Goal: Transaction & Acquisition: Obtain resource

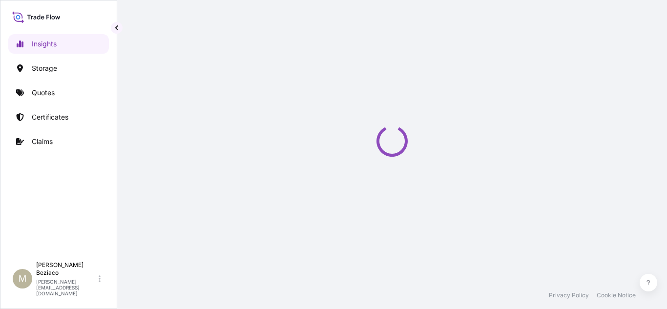
select select "2025"
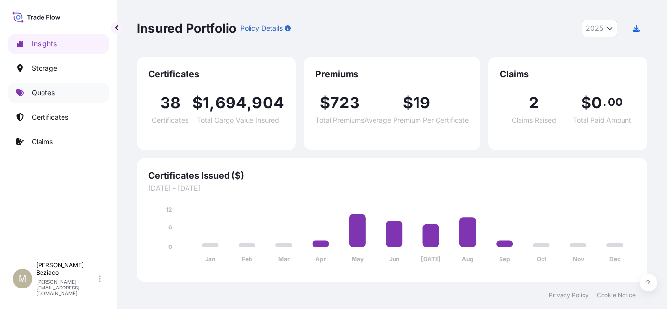
click at [53, 93] on p "Quotes" at bounding box center [43, 93] width 23 height 10
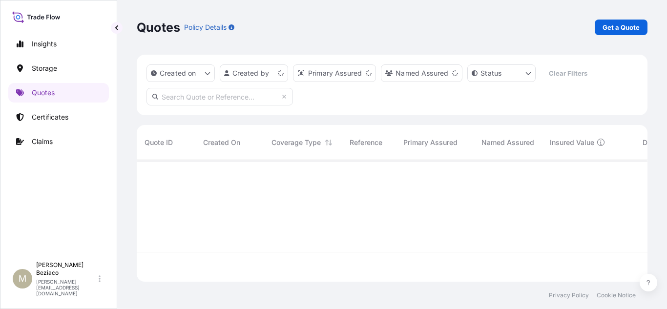
scroll to position [120, 504]
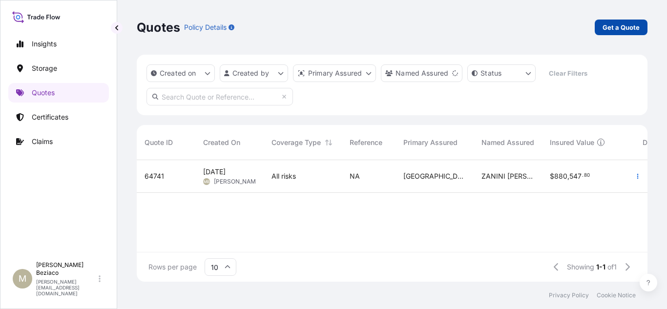
click at [630, 22] on p "Get a Quote" at bounding box center [621, 27] width 37 height 10
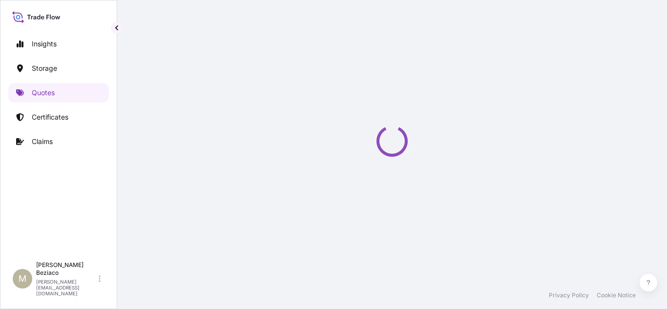
select select "Water"
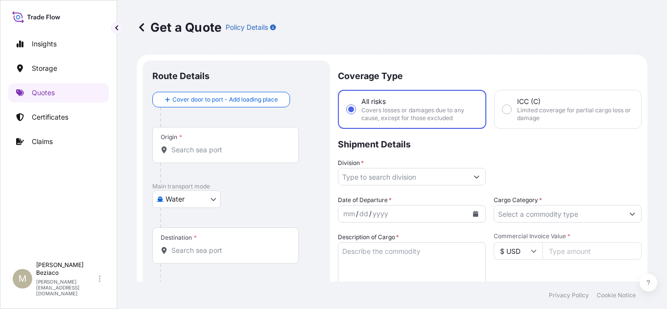
scroll to position [16, 0]
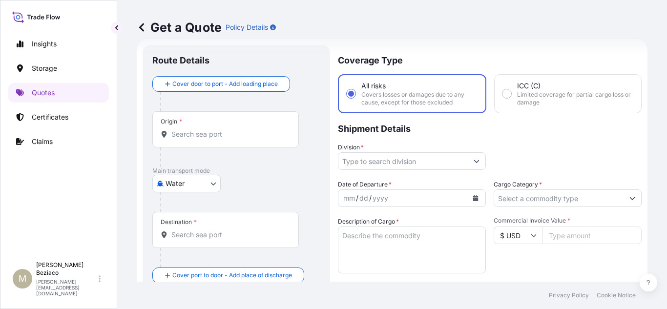
click at [186, 133] on input "Origin *" at bounding box center [229, 134] width 115 height 10
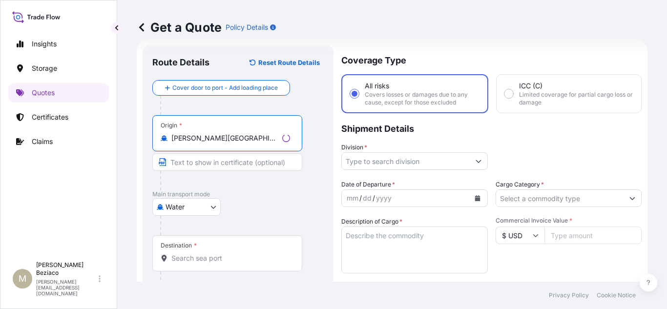
type input "[PERSON_NAME][GEOGRAPHIC_DATA], [GEOGRAPHIC_DATA]"
click at [229, 267] on div "Destination *" at bounding box center [227, 254] width 150 height 36
click at [229, 263] on input "Destination *" at bounding box center [231, 259] width 119 height 10
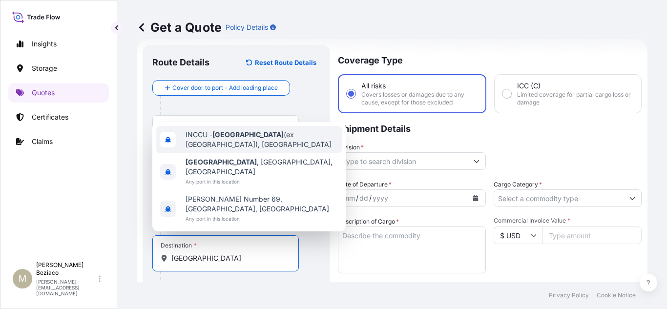
click at [262, 150] on span "INCCU - [GEOGRAPHIC_DATA] (ex [GEOGRAPHIC_DATA]), [GEOGRAPHIC_DATA]" at bounding box center [262, 140] width 152 height 20
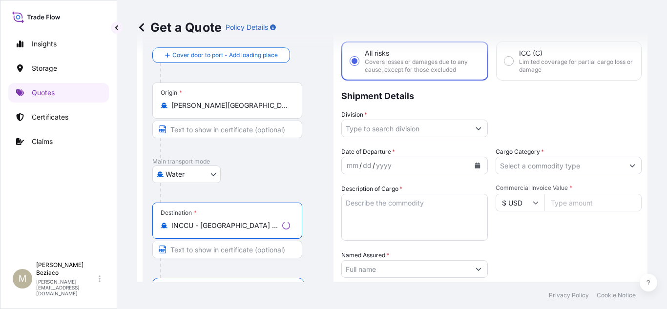
scroll to position [64, 0]
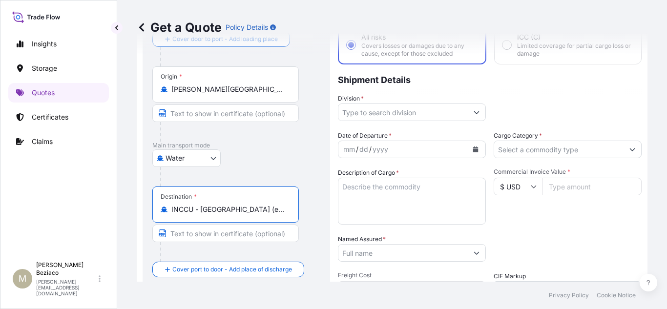
type input "INCCU - [GEOGRAPHIC_DATA] (ex [GEOGRAPHIC_DATA]), [GEOGRAPHIC_DATA]"
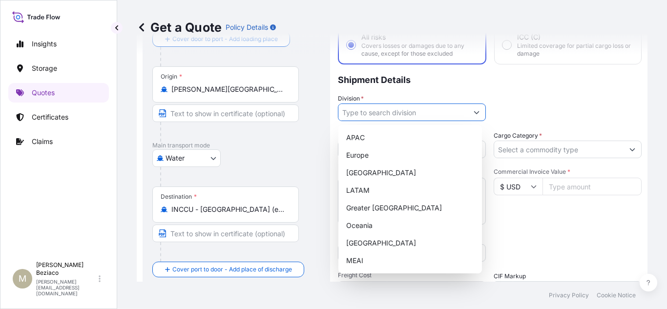
click at [474, 112] on icon "Show suggestions" at bounding box center [476, 112] width 5 height 3
click at [386, 194] on div "LATAM" at bounding box center [411, 191] width 136 height 18
type input "LATAM"
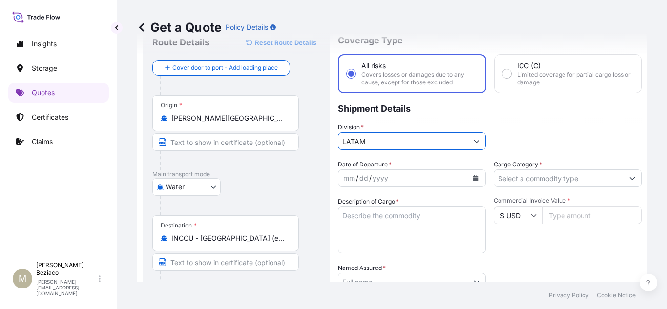
scroll to position [16, 0]
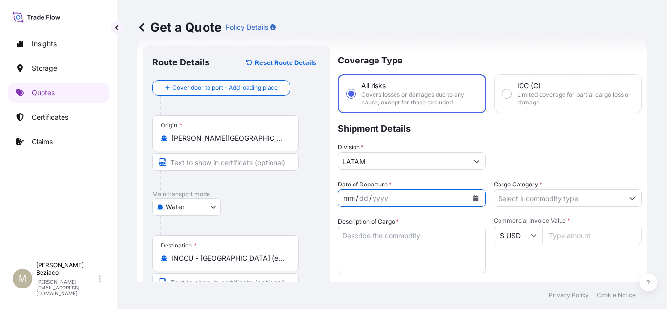
click at [394, 197] on div "mm / dd / yyyy" at bounding box center [403, 199] width 129 height 18
click at [474, 199] on icon "Calendar" at bounding box center [475, 198] width 5 height 6
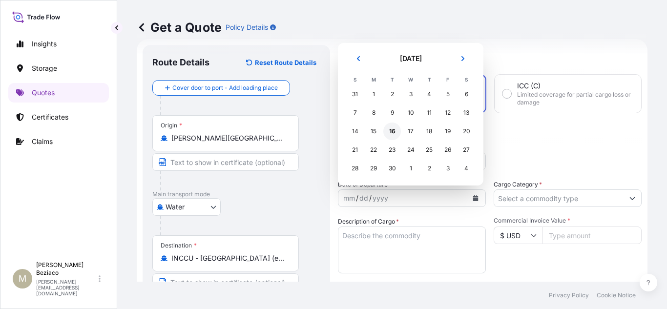
click at [390, 131] on div "16" at bounding box center [393, 132] width 18 height 18
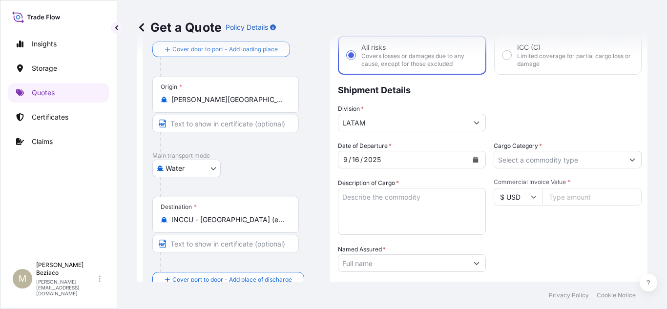
scroll to position [113, 0]
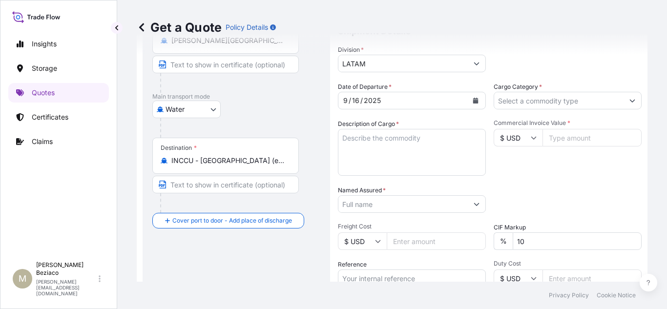
click at [365, 148] on textarea "Description of Cargo *" at bounding box center [412, 152] width 148 height 47
paste textarea "Edge Banding."
click at [404, 142] on textarea "Edge Banding" at bounding box center [412, 152] width 148 height 47
paste textarea "WHITE STRIPES"
type textarea "Edge Banding WHITE STRIPES"
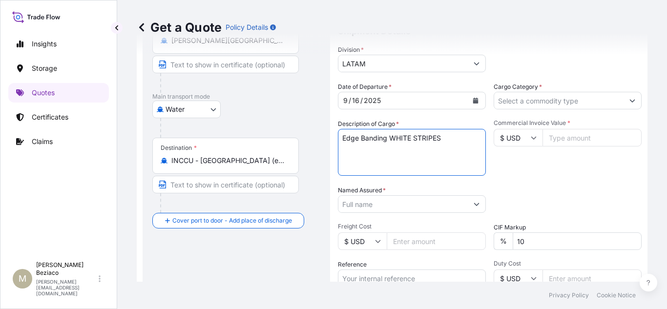
click at [425, 241] on input "Freight Cost" at bounding box center [436, 242] width 99 height 18
paste input "1.59"
click at [399, 243] on input "1.59" at bounding box center [436, 242] width 99 height 18
drag, startPoint x: 417, startPoint y: 243, endPoint x: 392, endPoint y: 242, distance: 24.9
click at [392, 242] on input "1.59" at bounding box center [436, 242] width 99 height 18
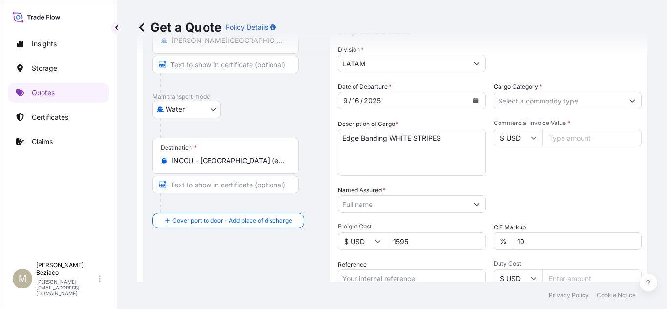
type input "1595"
click at [567, 136] on input "Commercial Invoice Value *" at bounding box center [592, 138] width 99 height 18
type input "37699.20"
click at [622, 191] on div "Packing Category Type to search a container mode Please select a primary mode o…" at bounding box center [568, 199] width 148 height 27
click at [589, 189] on div "Packing Category Type to search a container mode Please select a primary mode o…" at bounding box center [568, 199] width 148 height 27
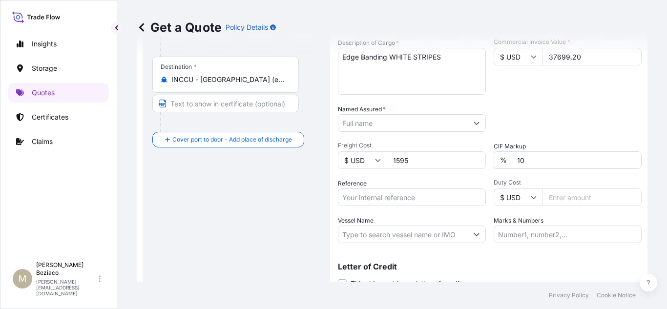
scroll to position [211, 0]
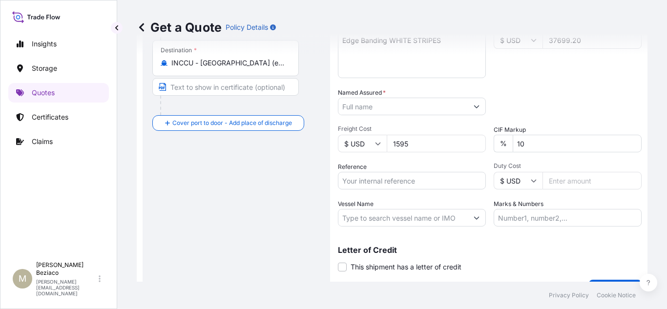
click at [382, 188] on input "Reference" at bounding box center [412, 181] width 148 height 18
paste input "EMATL202508030BR"
type input "EMATL202508030BR"
click at [507, 218] on input "Marks & Numbers" at bounding box center [568, 218] width 148 height 18
paste input "KA8805"
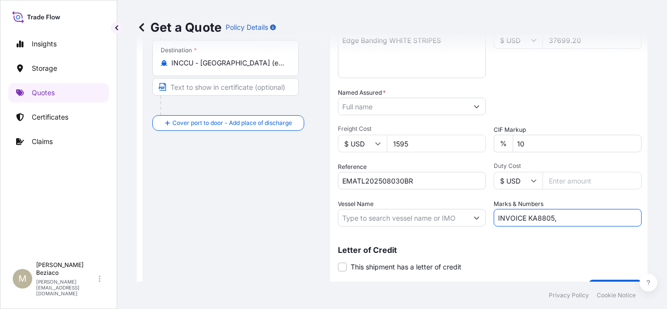
paste input "CPI 001/4224"
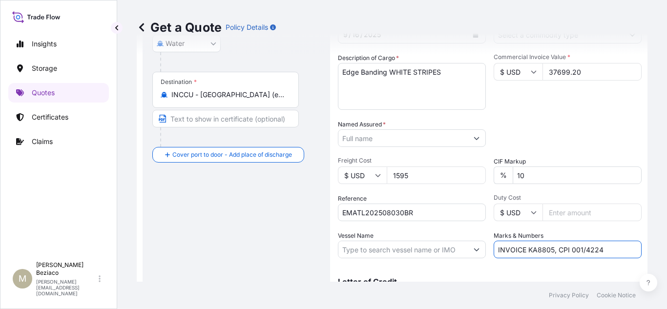
scroll to position [162, 0]
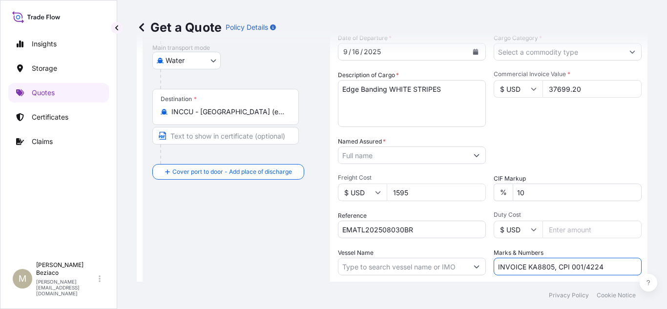
type input "INVOICE KA8805, CPI 001/4224"
click at [425, 152] on input "Named Assured *" at bounding box center [403, 156] width 129 height 18
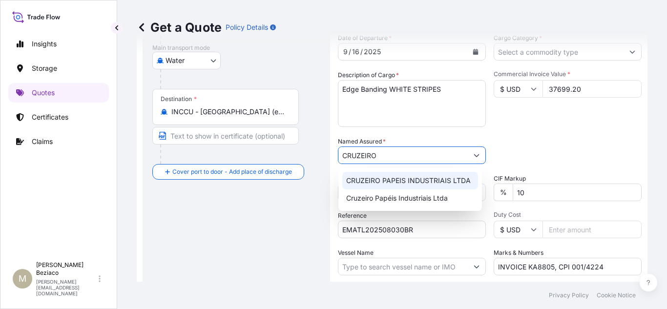
click at [448, 179] on span "CRUZEIRO PAPEIS INDUSTRIAIS LTDA" at bounding box center [408, 181] width 125 height 10
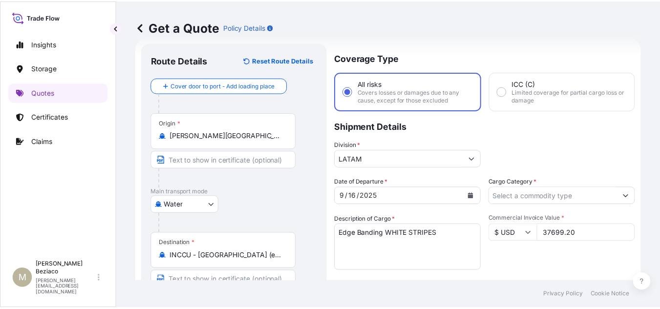
scroll to position [16, 0]
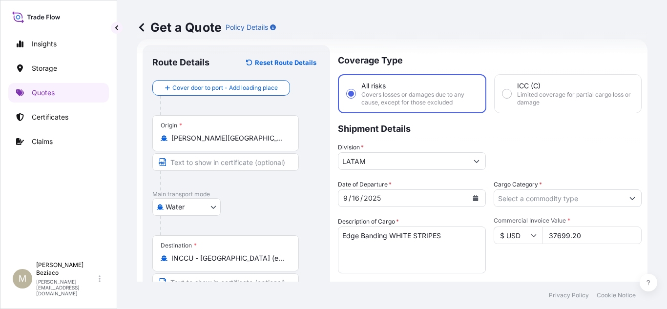
type input "CRUZEIRO PAPEIS INDUSTRIAIS LTDA"
click at [624, 199] on button "Show suggestions" at bounding box center [633, 199] width 18 height 18
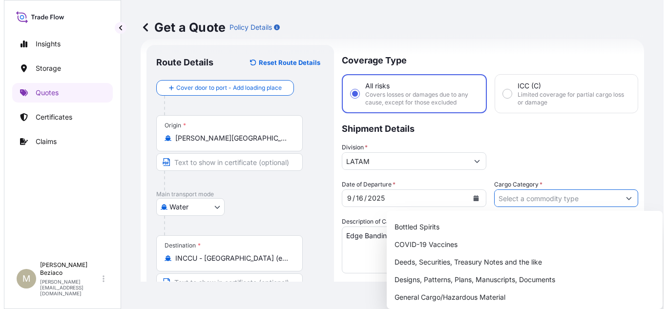
scroll to position [49, 0]
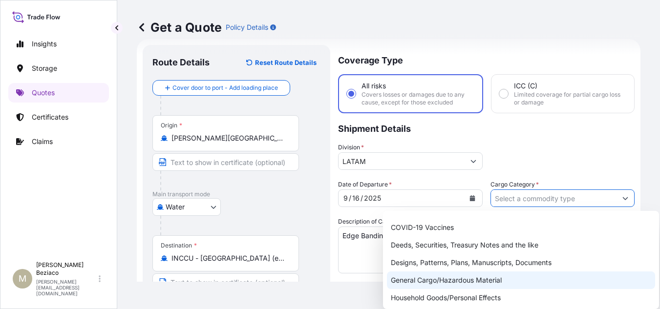
click at [486, 281] on div "General Cargo/Hazardous Material" at bounding box center [521, 281] width 268 height 18
type input "General Cargo/Hazardous Material"
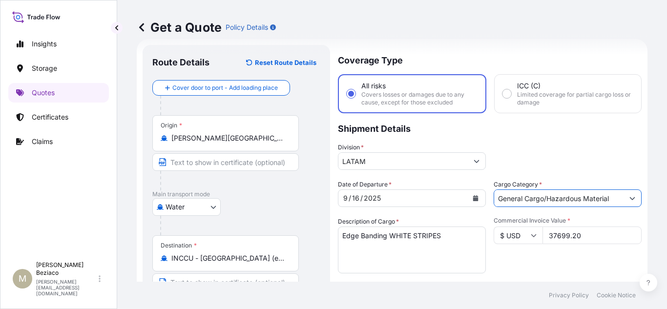
click at [616, 162] on div "Division * LATAM" at bounding box center [490, 156] width 304 height 27
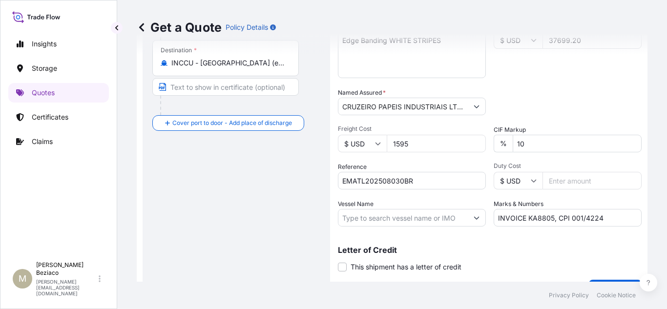
scroll to position [235, 0]
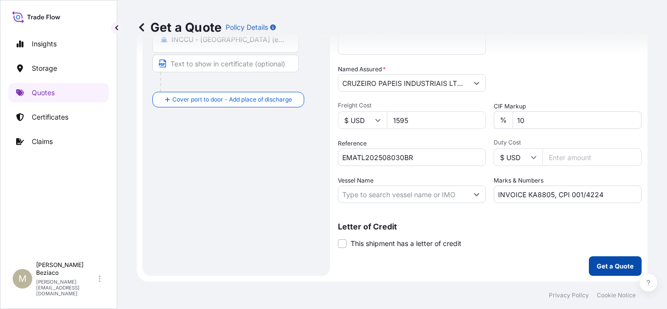
click at [618, 268] on p "Get a Quote" at bounding box center [615, 266] width 37 height 10
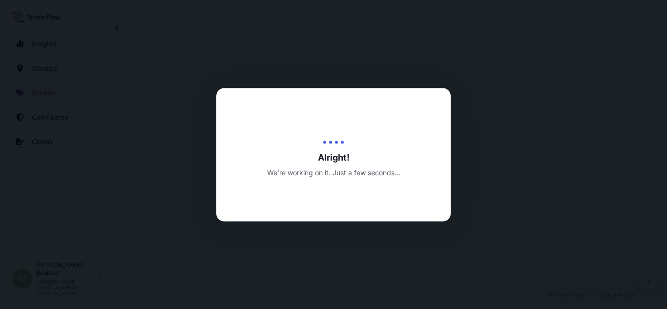
select select "Water"
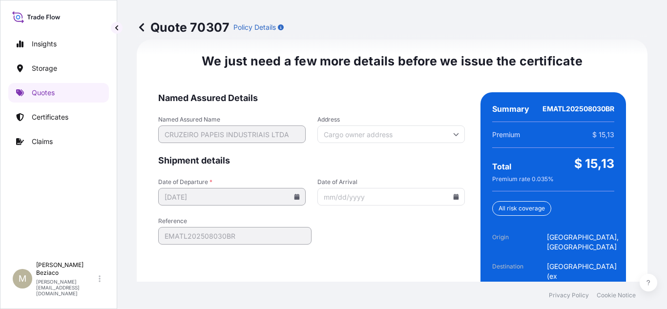
scroll to position [1591, 0]
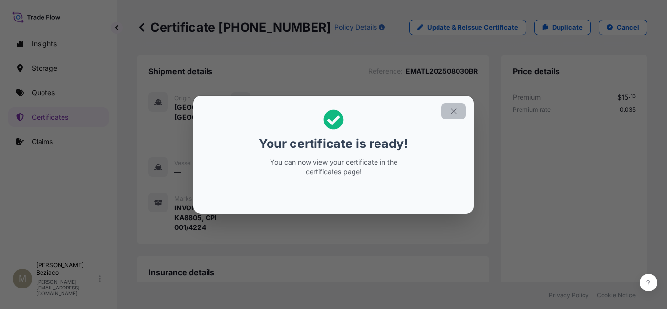
click at [454, 110] on icon "button" at bounding box center [454, 111] width 9 height 9
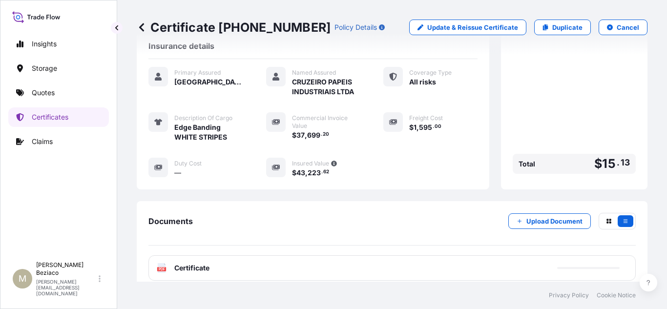
scroll to position [279, 0]
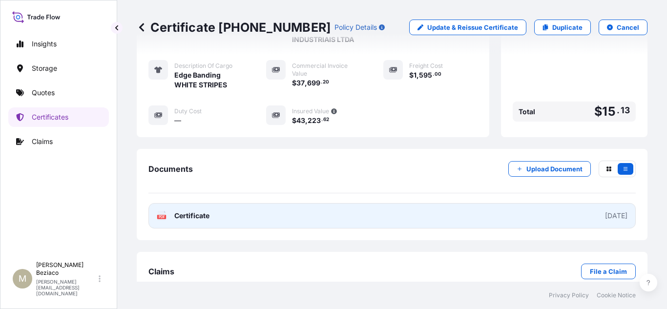
click at [494, 203] on link "PDF Certificate [DATE]" at bounding box center [393, 215] width 488 height 25
